Goal: Task Accomplishment & Management: Use online tool/utility

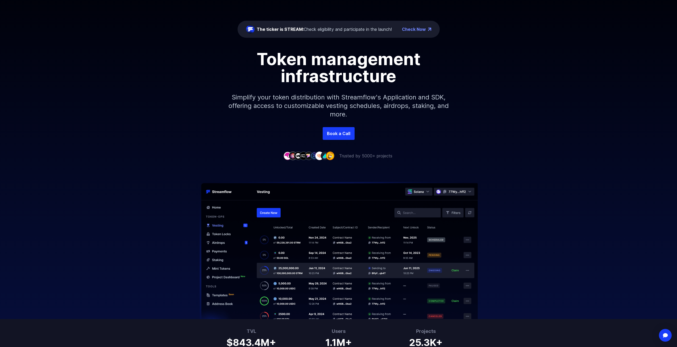
scroll to position [27, 0]
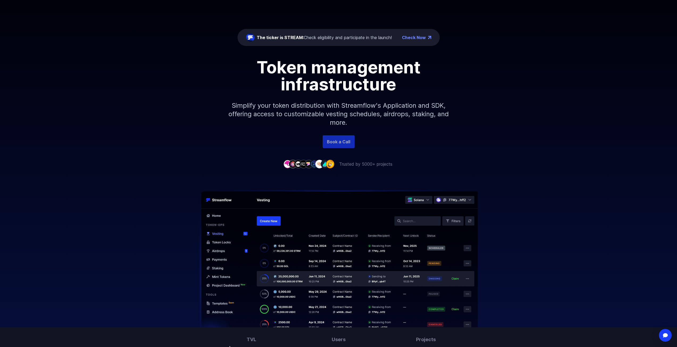
click at [331, 140] on link "Book a Call" at bounding box center [339, 141] width 32 height 13
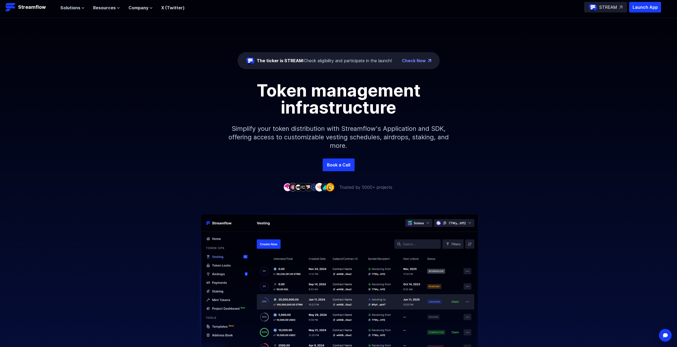
scroll to position [0, 0]
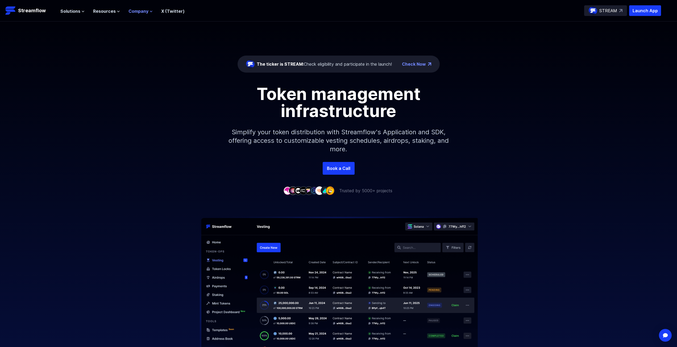
click at [144, 12] on span "Company" at bounding box center [138, 11] width 20 height 6
click at [109, 8] on span "Resources" at bounding box center [104, 11] width 23 height 6
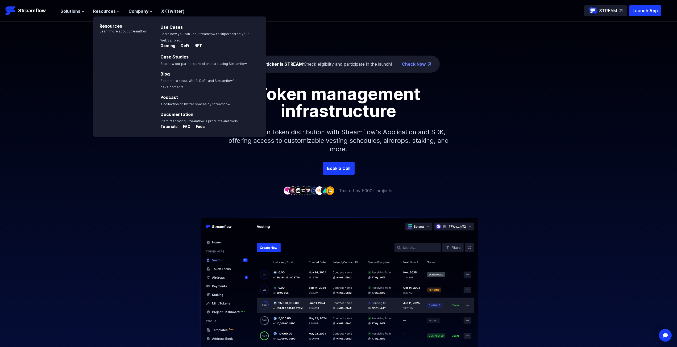
click at [78, 7] on nav "Solutions Overview Streamflow features an all-in-one token distribution platfor…" at bounding box center [122, 10] width 124 height 7
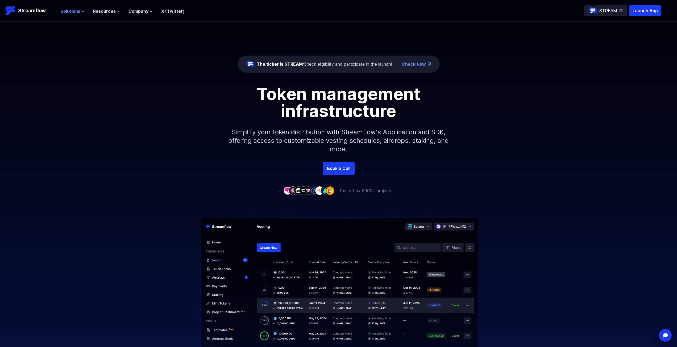
click at [80, 10] on button "Solutions" at bounding box center [72, 11] width 24 height 6
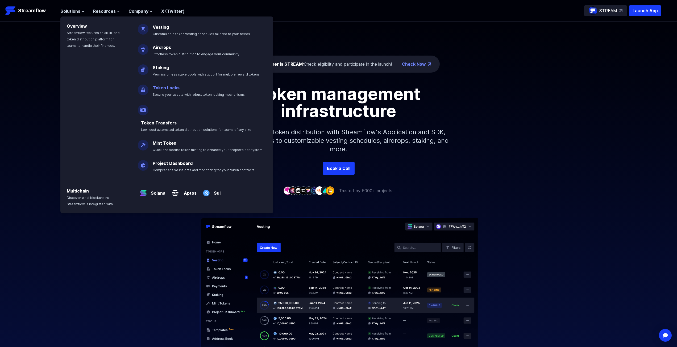
click at [197, 84] on p "Token Locks Secure your assets with robust token locking mechanisms" at bounding box center [202, 88] width 106 height 17
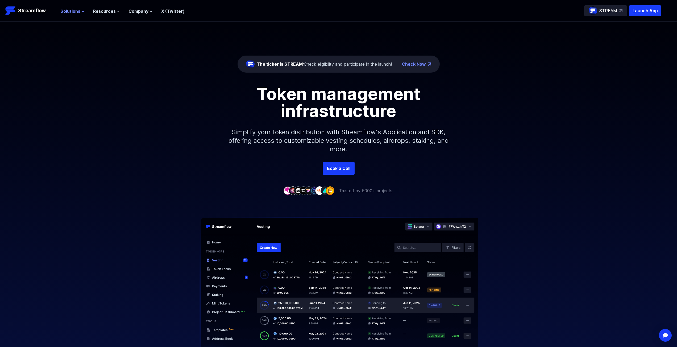
click at [82, 12] on icon at bounding box center [82, 11] width 3 height 3
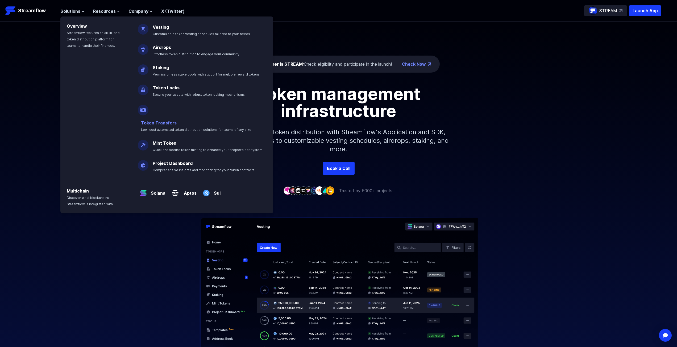
click at [161, 120] on link "Token Transfers" at bounding box center [159, 122] width 36 height 5
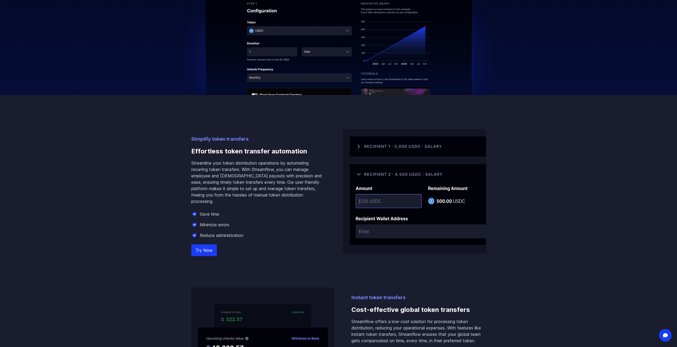
scroll to position [372, 0]
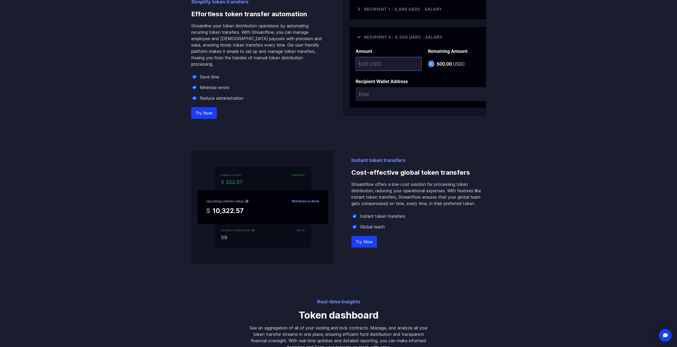
click at [200, 119] on link "Try Now" at bounding box center [204, 113] width 26 height 12
drag, startPoint x: 116, startPoint y: 131, endPoint x: 118, endPoint y: 123, distance: 8.2
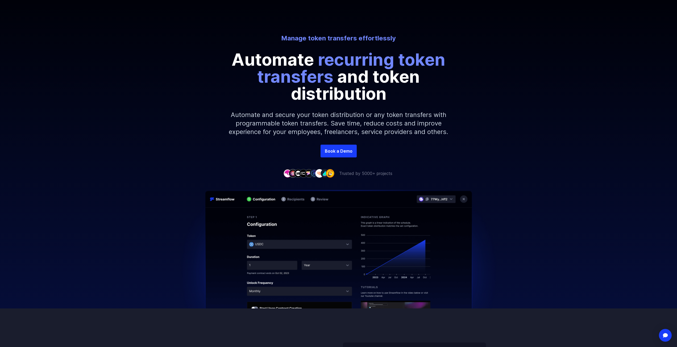
scroll to position [27, 0]
